Goal: Complete application form

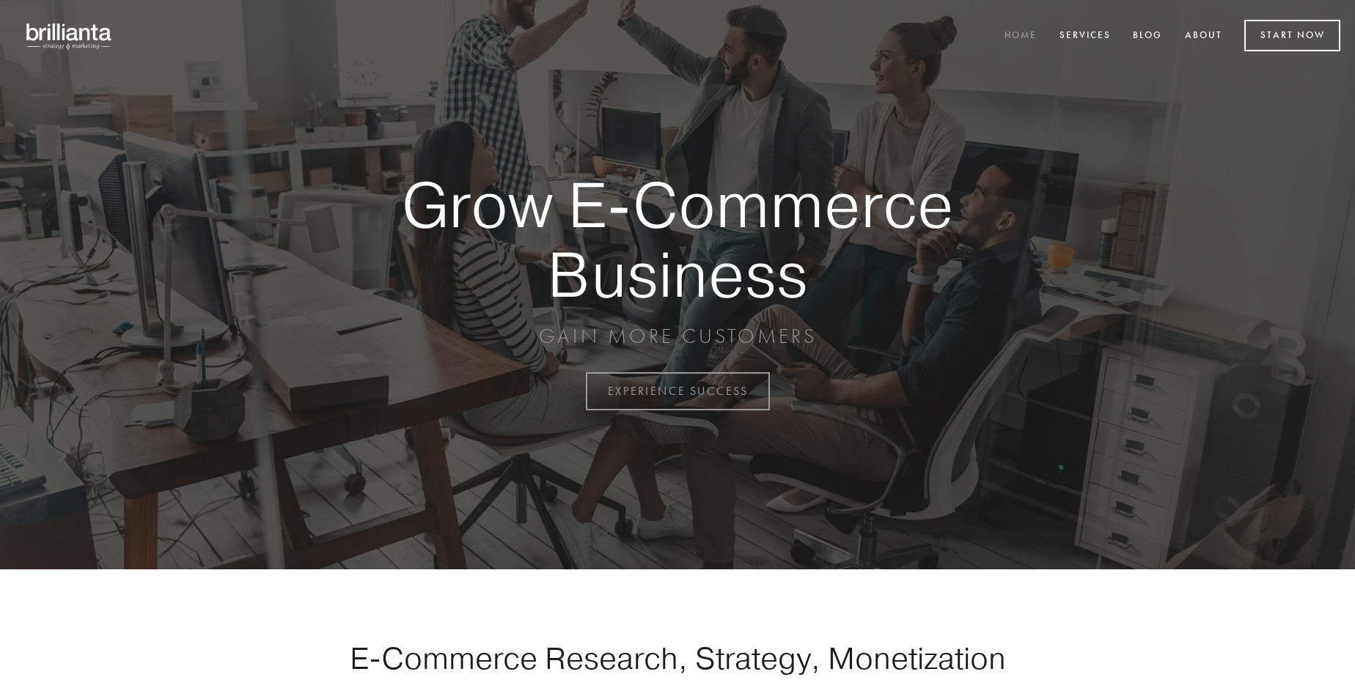
scroll to position [3842, 0]
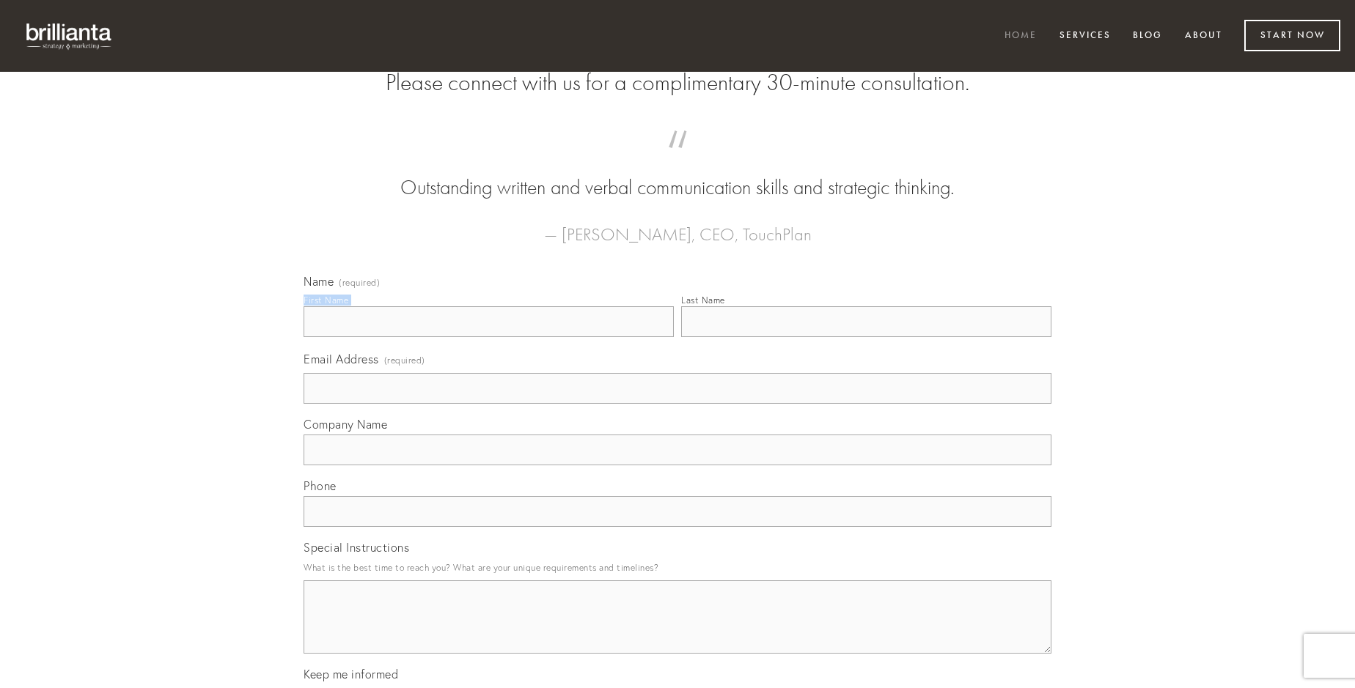
type input "[PERSON_NAME]"
click at [866, 337] on input "Last Name" at bounding box center [866, 321] width 370 height 31
type input "[PERSON_NAME]"
click at [677, 404] on input "Email Address (required)" at bounding box center [677, 388] width 748 height 31
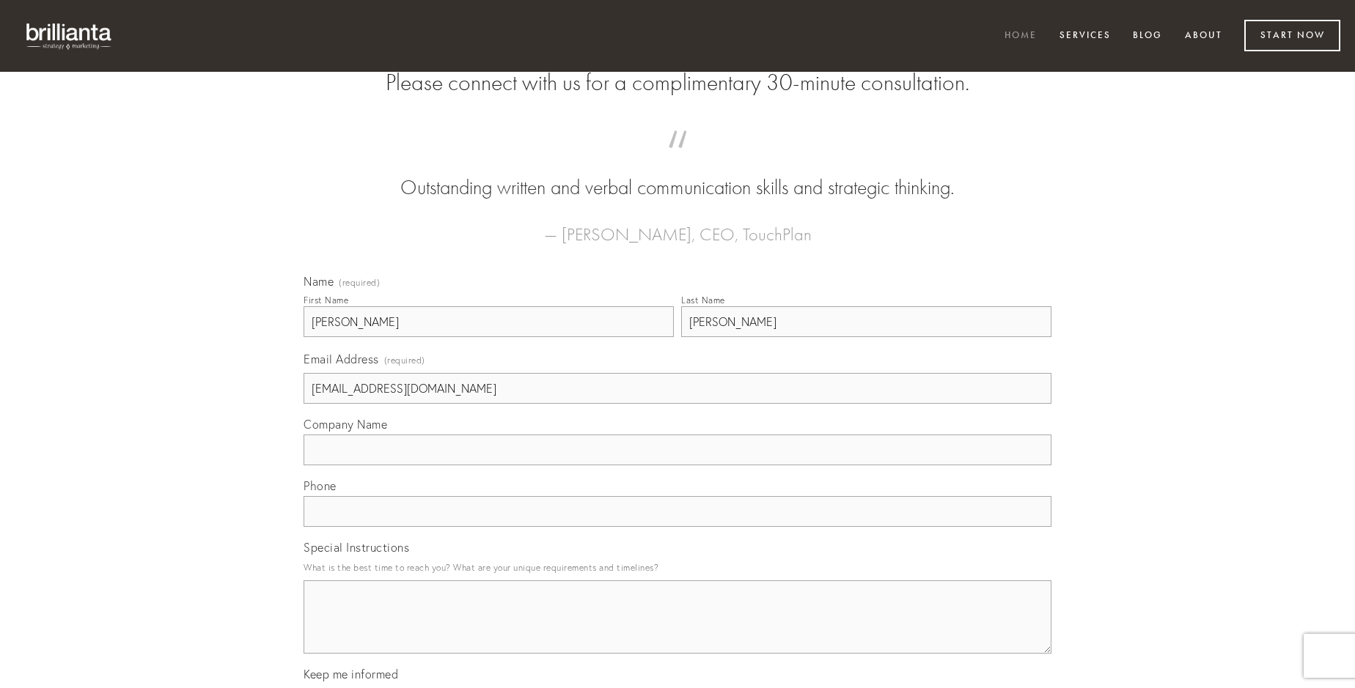
type input "[EMAIL_ADDRESS][DOMAIN_NAME]"
click at [677, 465] on input "Company Name" at bounding box center [677, 450] width 748 height 31
type input "casus"
click at [677, 527] on input "text" at bounding box center [677, 511] width 748 height 31
click at [677, 630] on textarea "Special Instructions" at bounding box center [677, 617] width 748 height 73
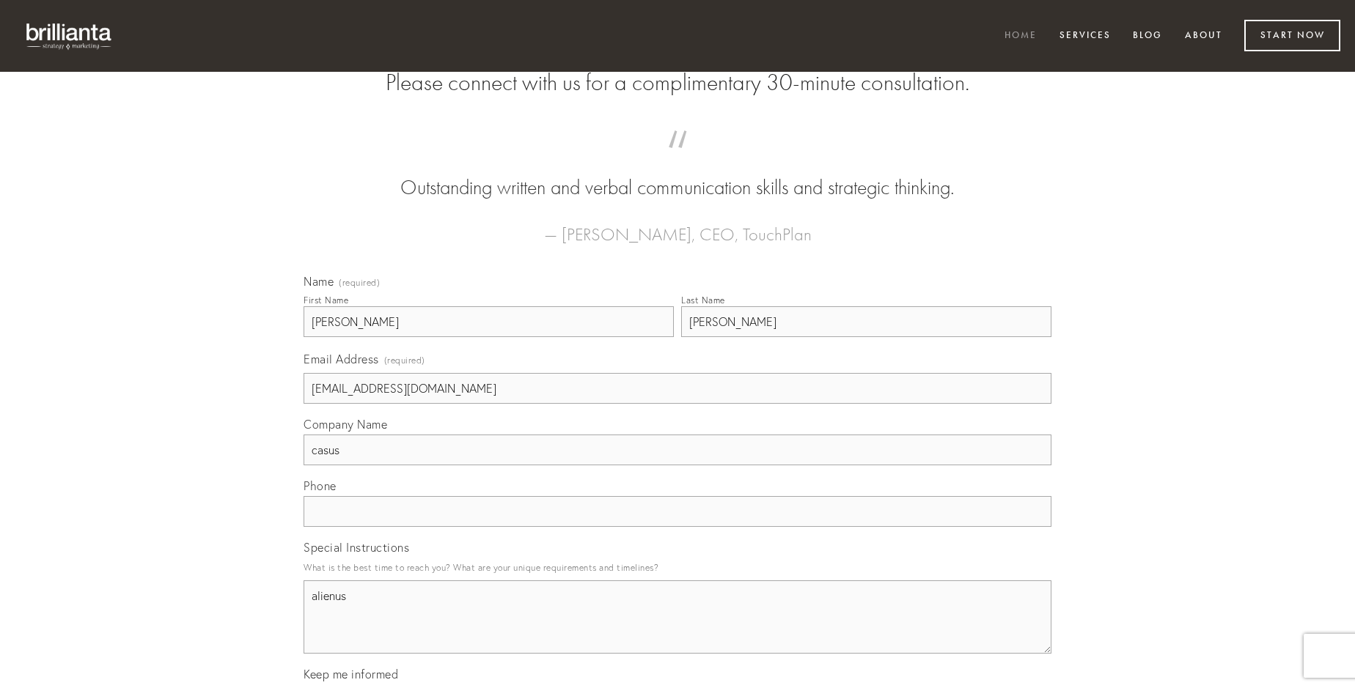
type textarea "alienus"
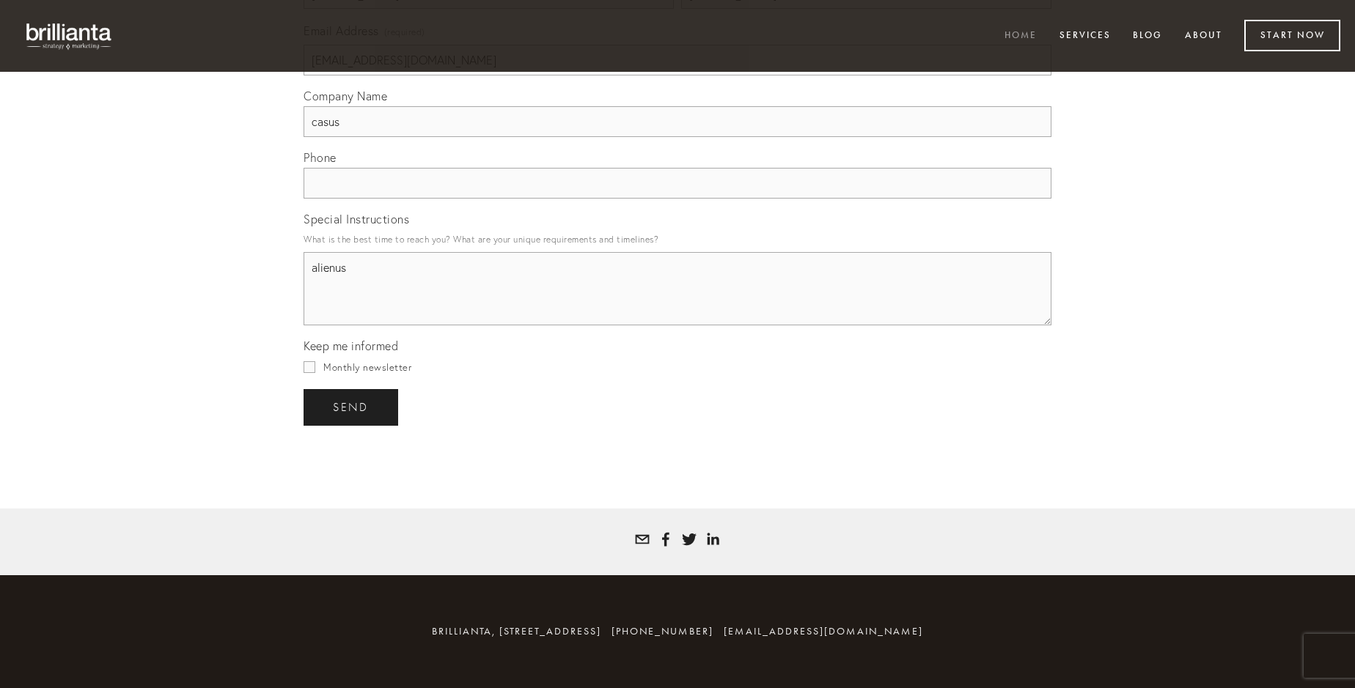
click at [352, 407] on span "send" at bounding box center [351, 407] width 36 height 13
